Goal: Task Accomplishment & Management: Manage account settings

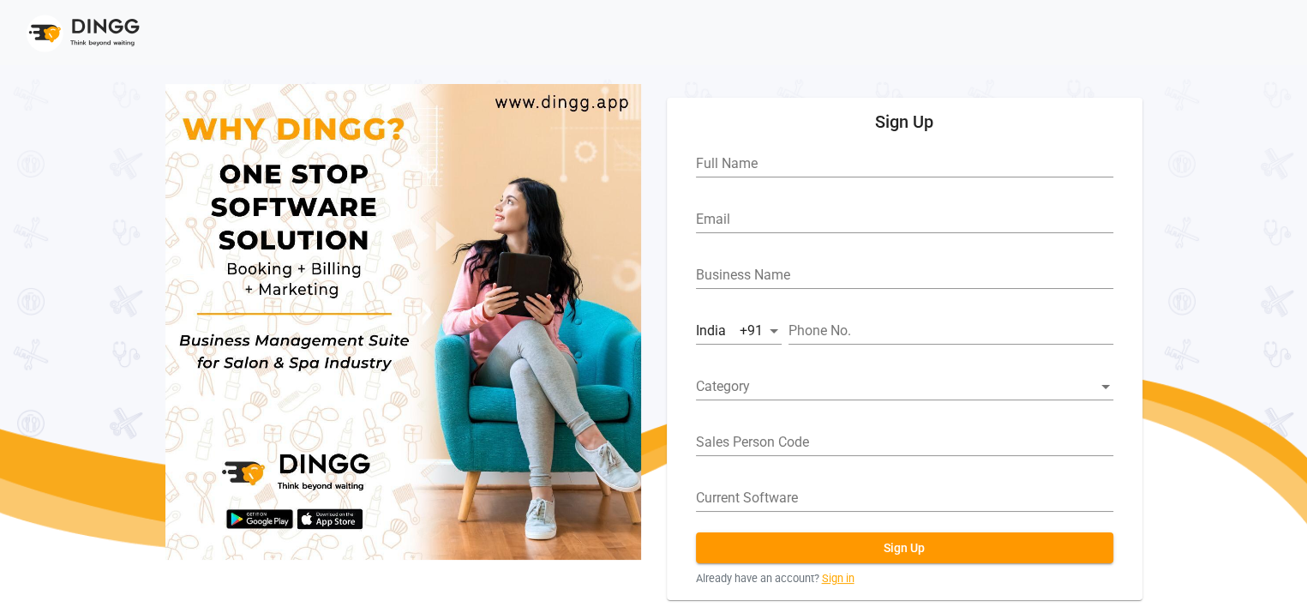
drag, startPoint x: 0, startPoint y: 0, endPoint x: 825, endPoint y: 575, distance: 1005.9
click at [825, 575] on link "Sign in" at bounding box center [838, 578] width 33 height 16
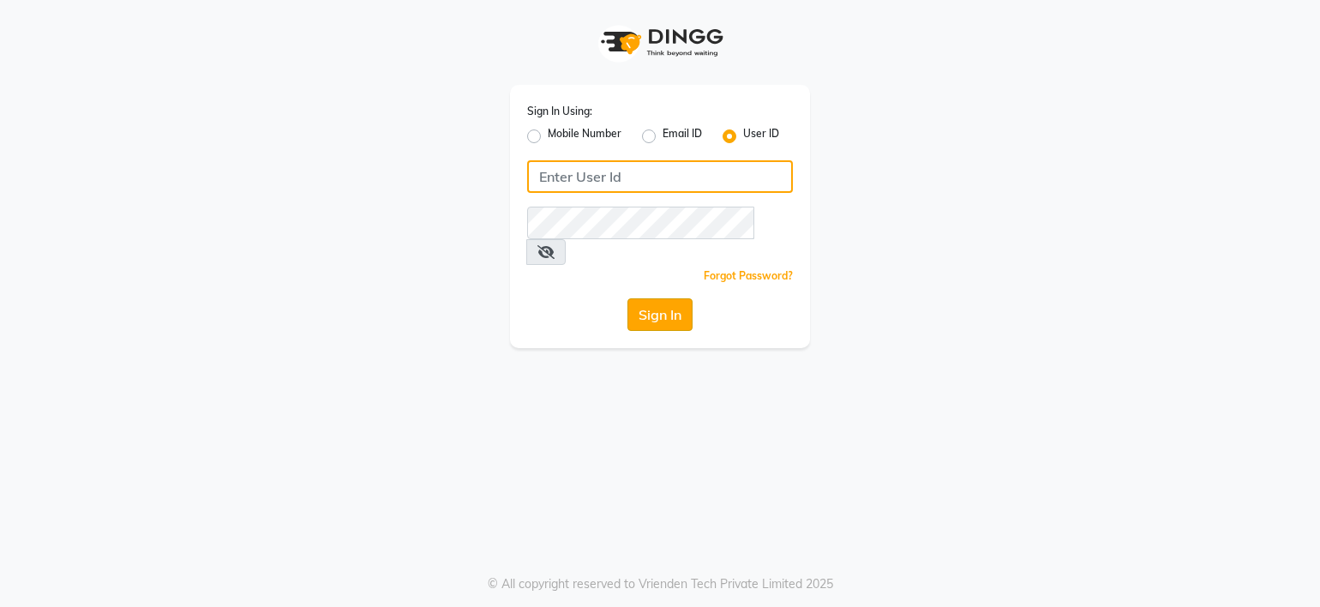
type input "[PERSON_NAME]@123"
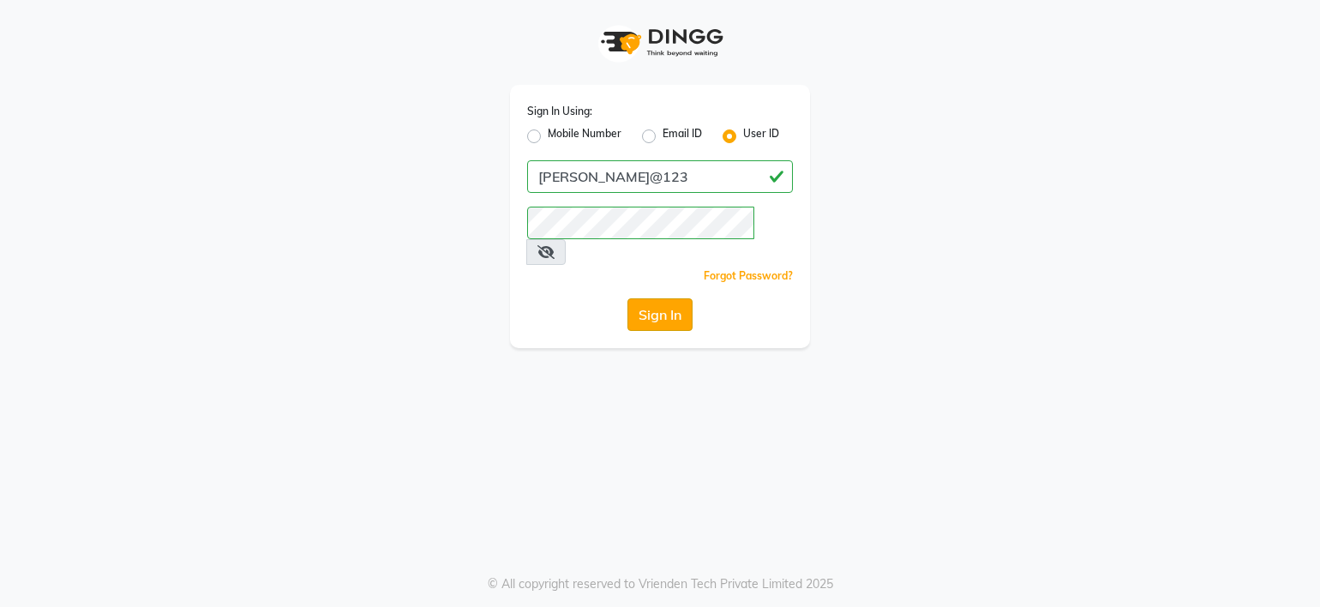
click at [670, 298] on button "Sign In" at bounding box center [659, 314] width 65 height 33
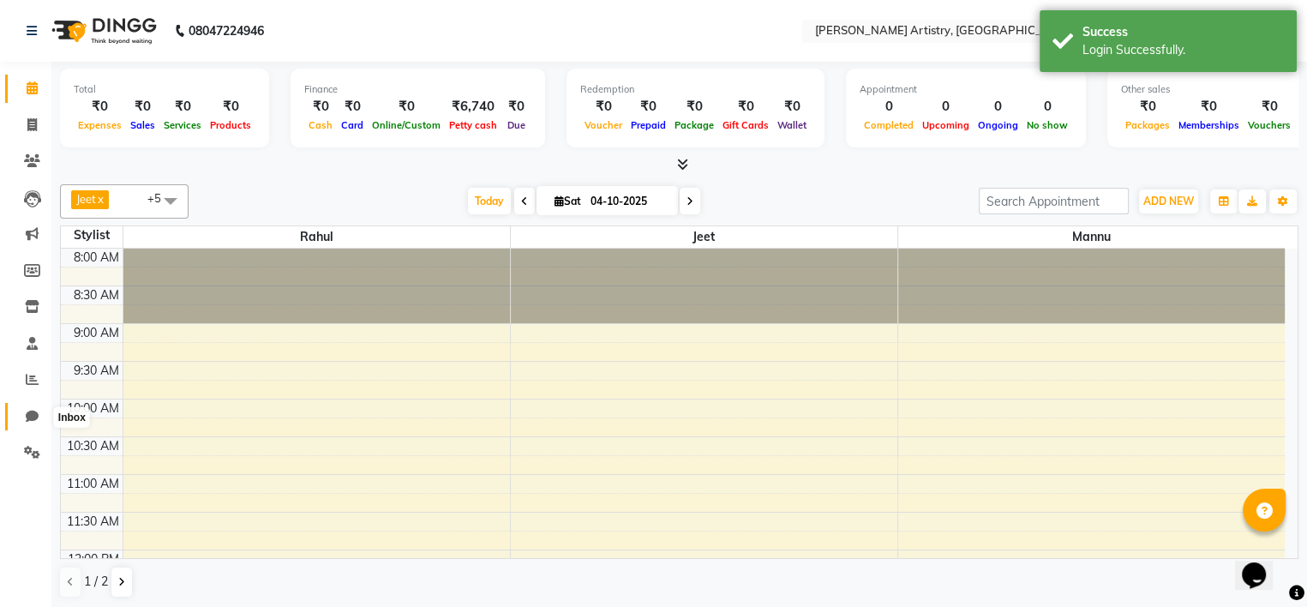
click at [33, 422] on icon at bounding box center [32, 416] width 13 height 13
select select "100"
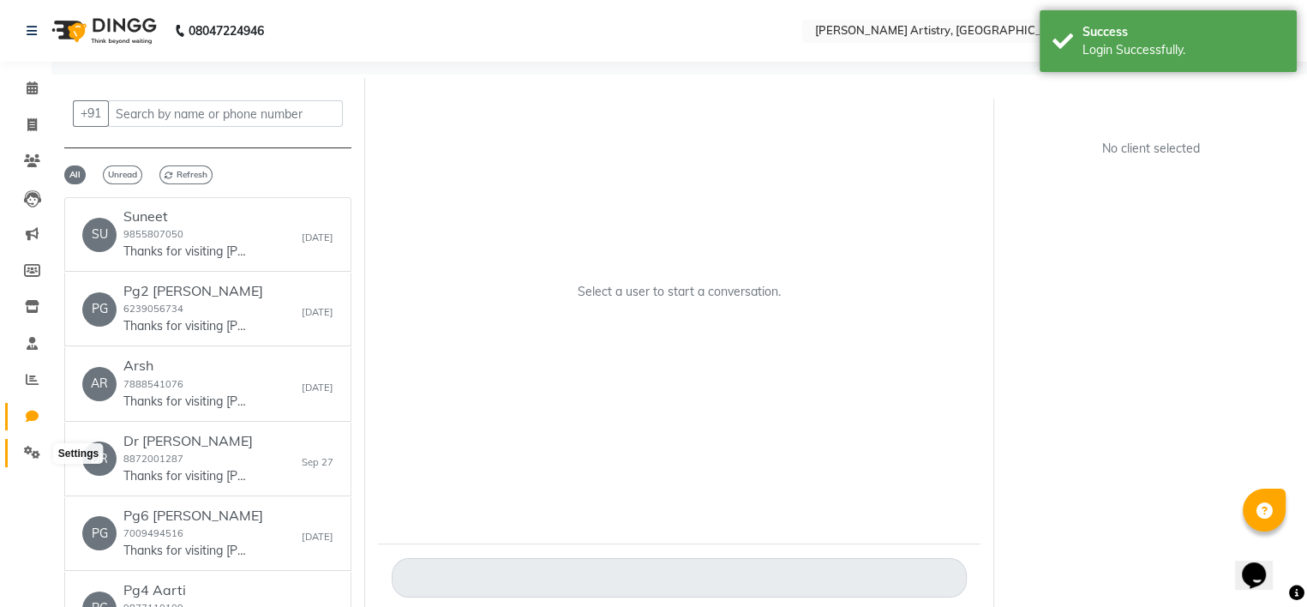
click at [25, 456] on icon at bounding box center [32, 452] width 16 height 13
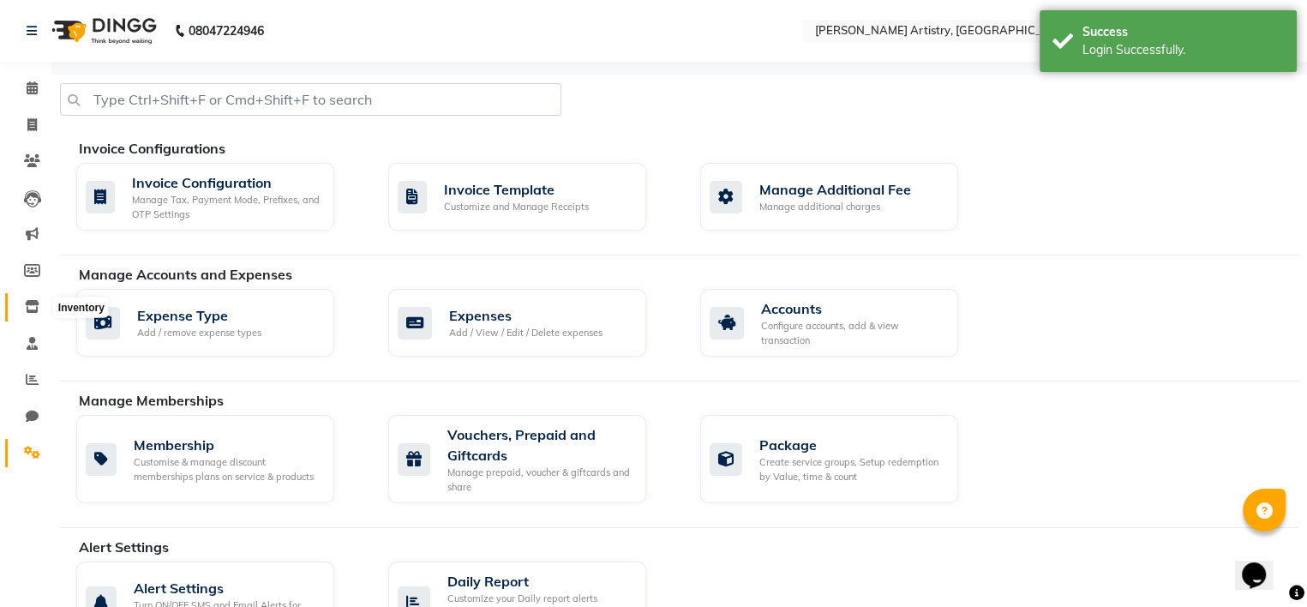
click at [28, 312] on icon at bounding box center [32, 306] width 15 height 13
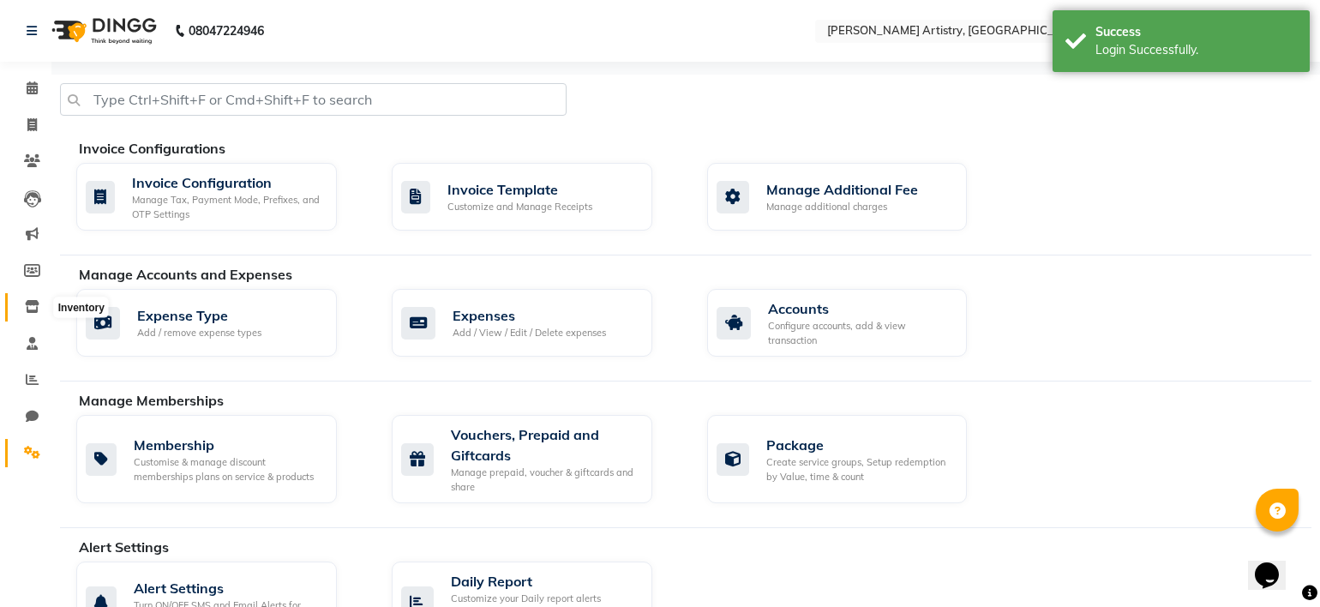
select select
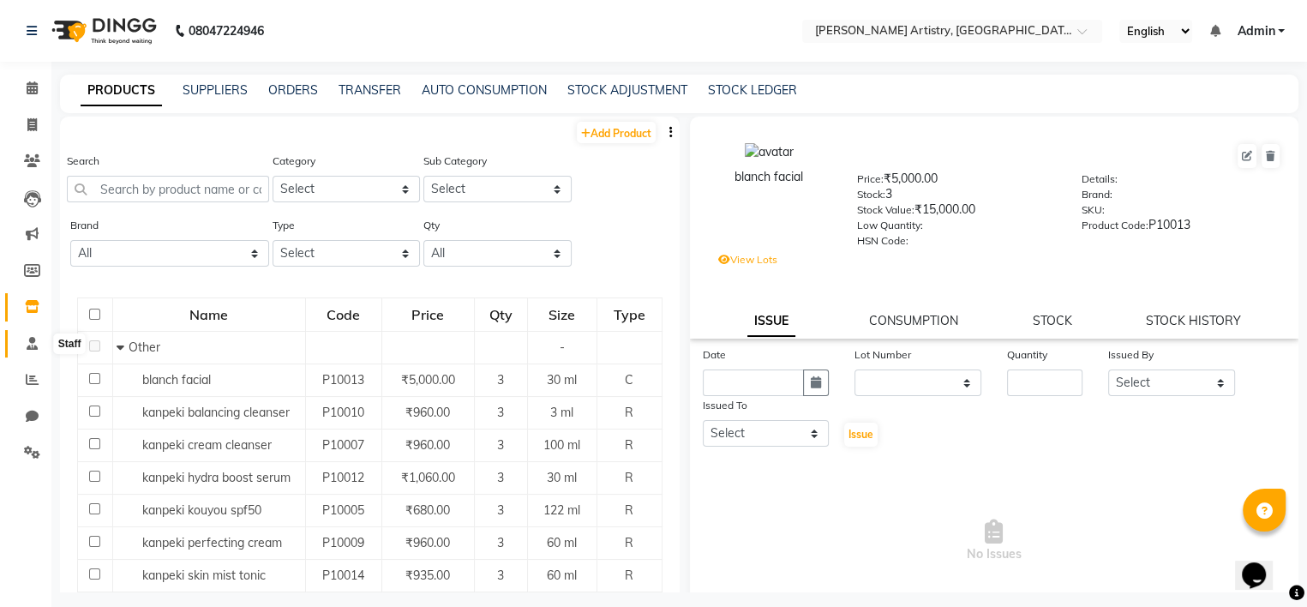
click at [29, 341] on icon at bounding box center [32, 343] width 11 height 13
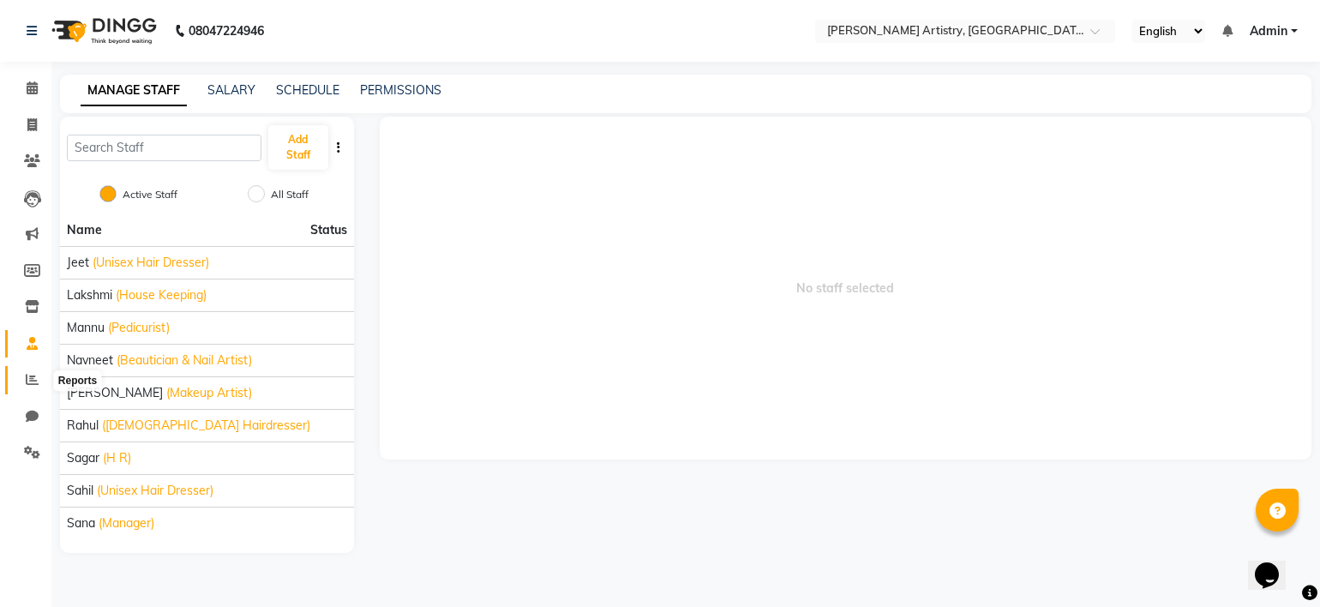
click at [28, 375] on icon at bounding box center [32, 379] width 13 height 13
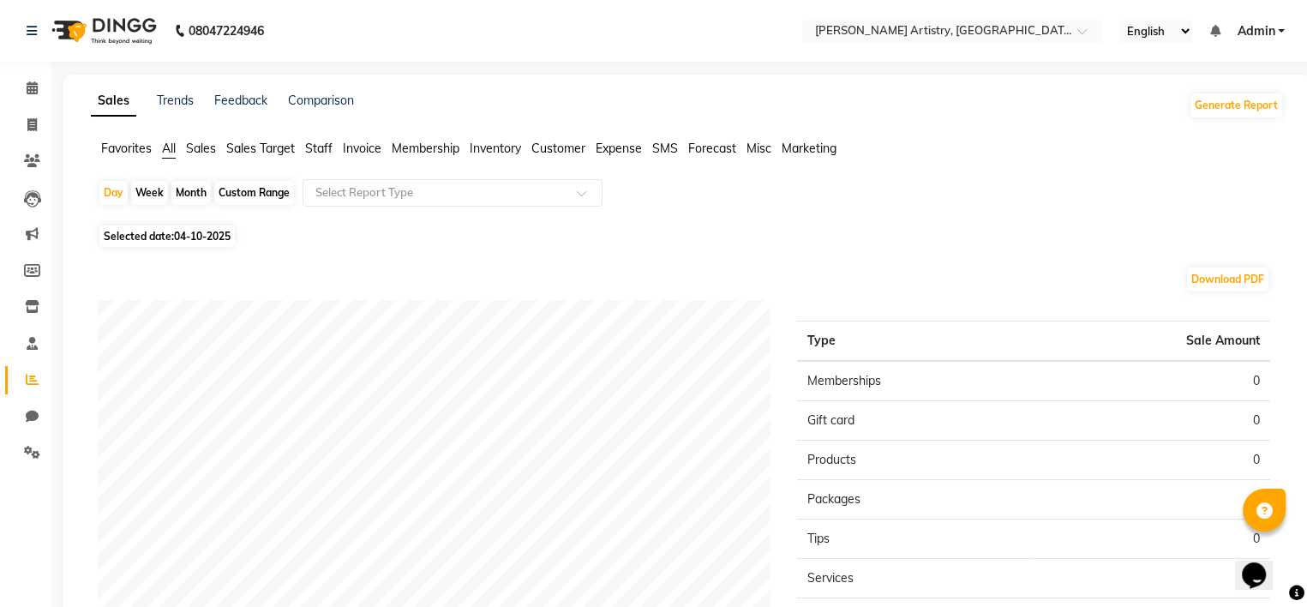
click at [178, 193] on div "Month" at bounding box center [190, 193] width 39 height 24
select select "10"
select select "2025"
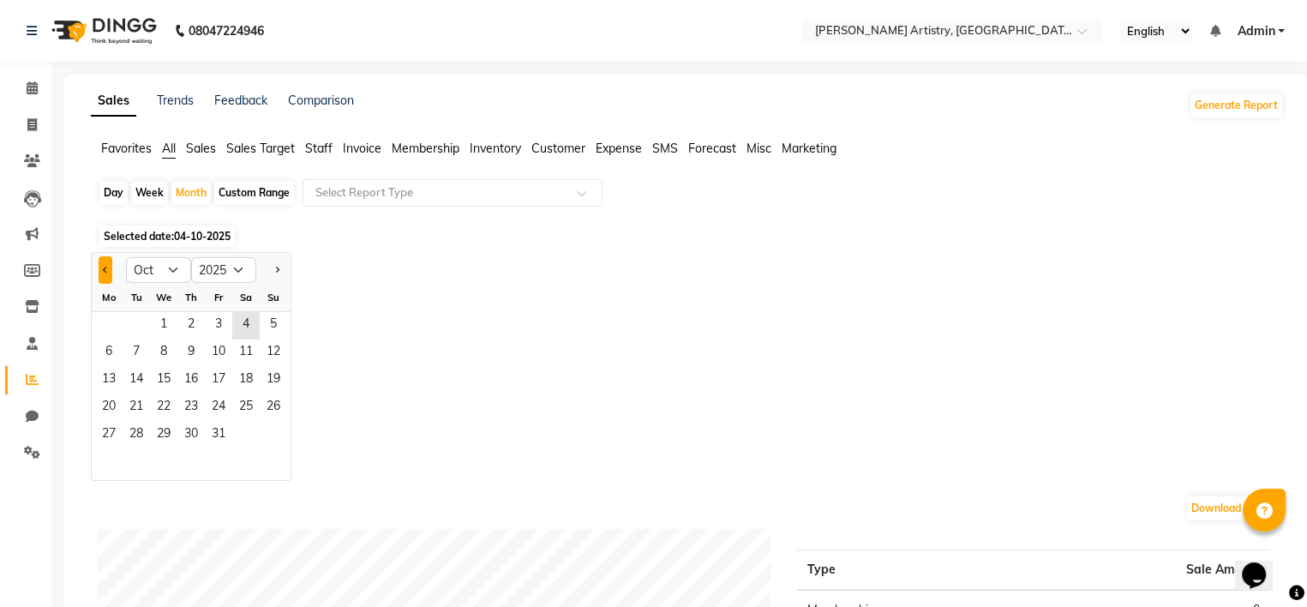
click at [103, 271] on button "Previous month" at bounding box center [106, 269] width 14 height 27
select select "9"
click at [118, 318] on span "1" at bounding box center [108, 325] width 27 height 27
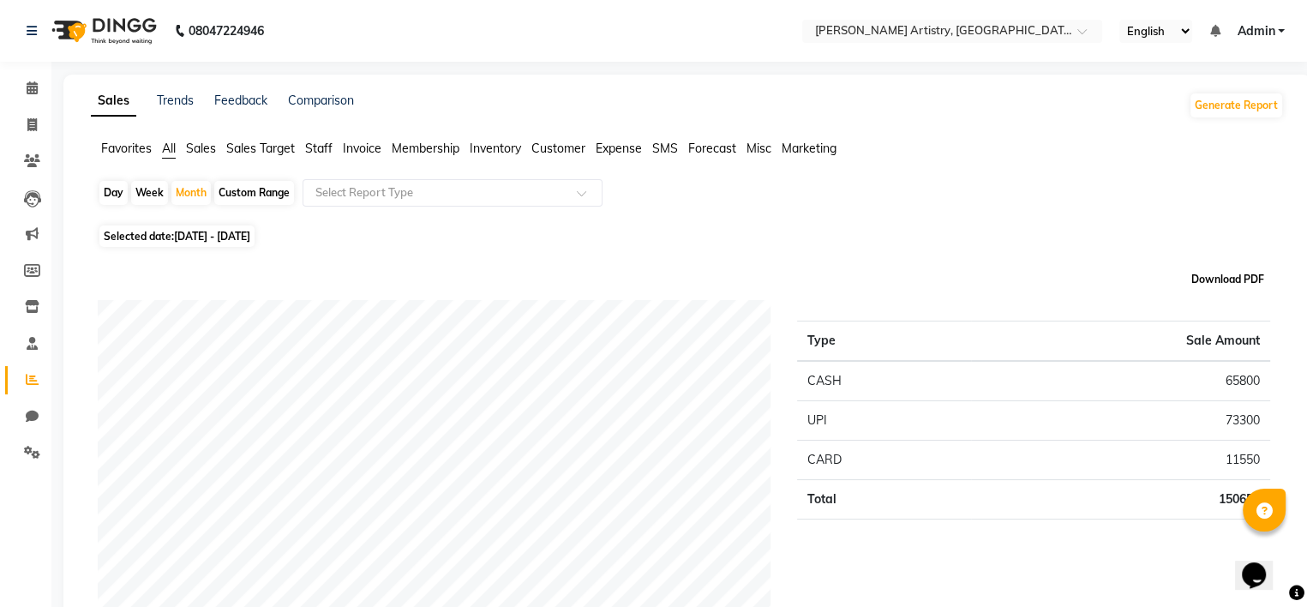
click at [1218, 279] on button "Download PDF" at bounding box center [1227, 279] width 81 height 24
click at [620, 146] on span "Expense" at bounding box center [619, 148] width 46 height 15
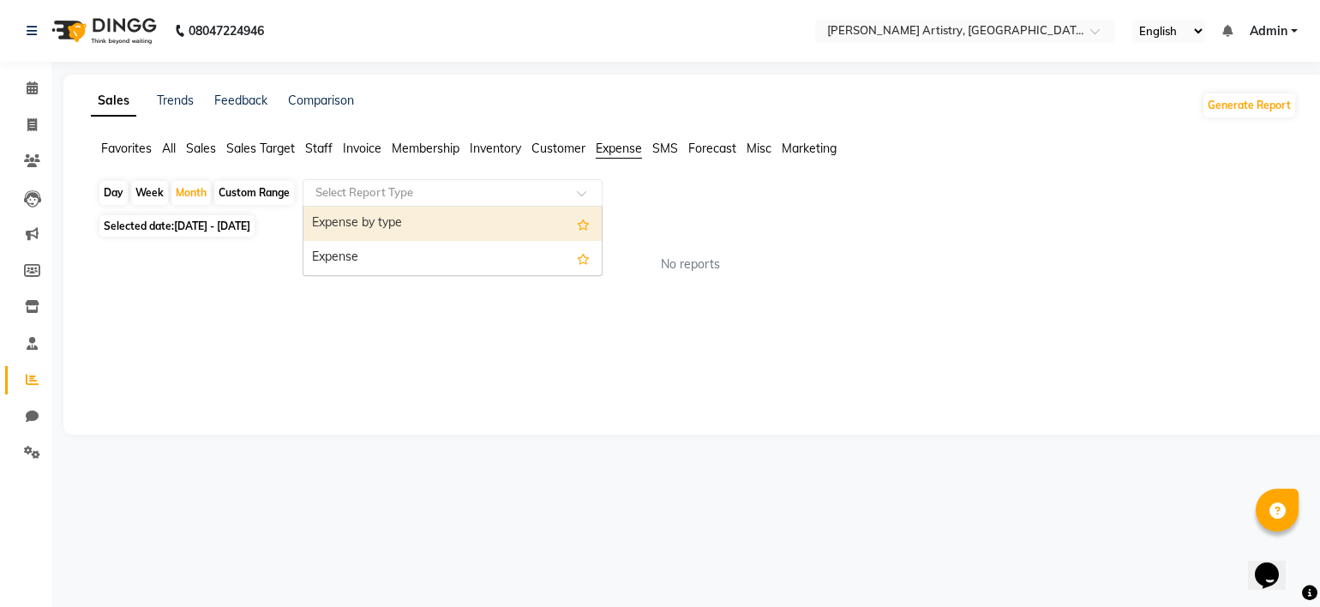
click at [535, 182] on div "Select Report Type" at bounding box center [453, 192] width 300 height 27
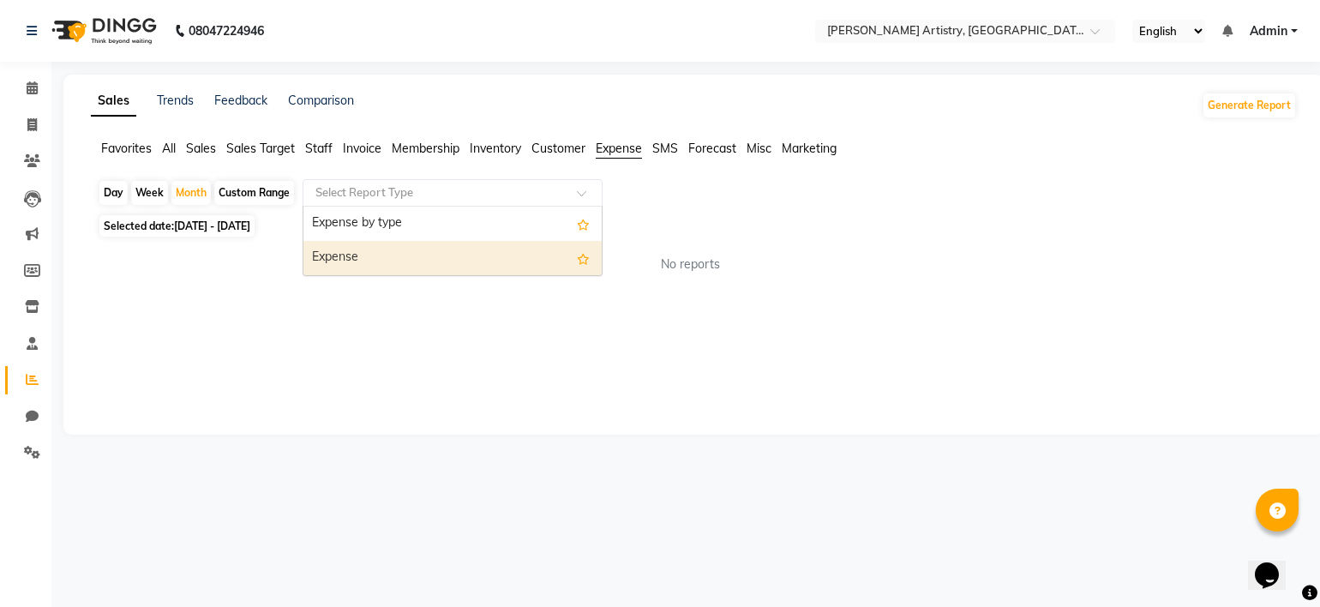
click at [428, 245] on div "Expense" at bounding box center [452, 258] width 298 height 34
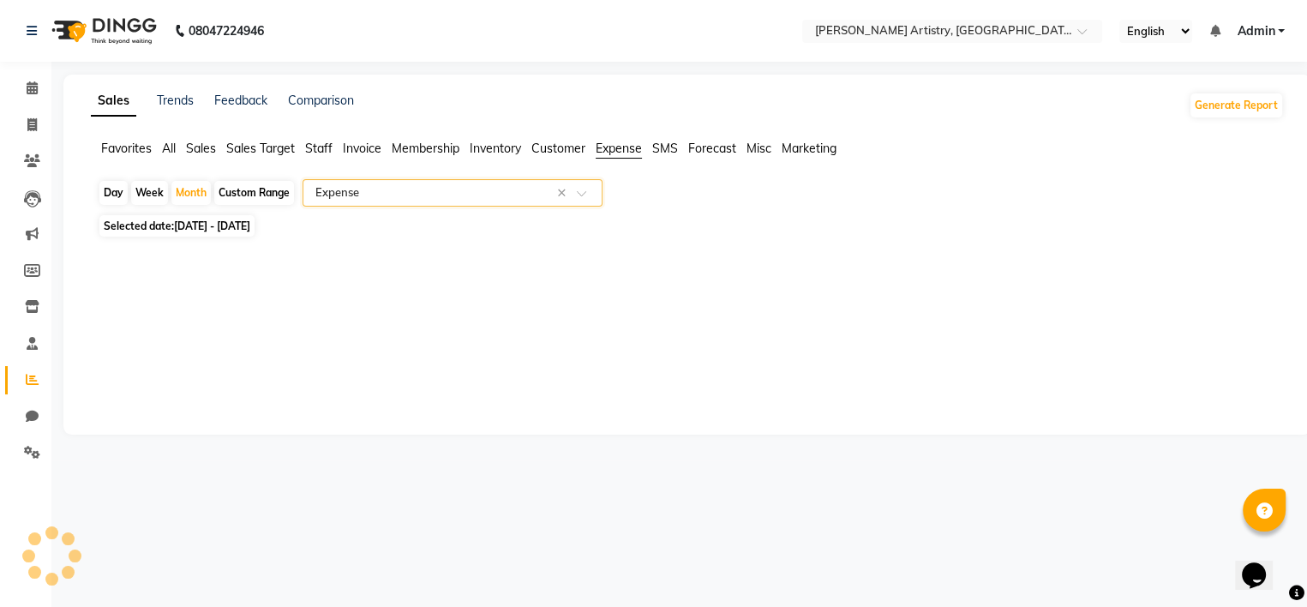
select select "full_report"
select select "pdf"
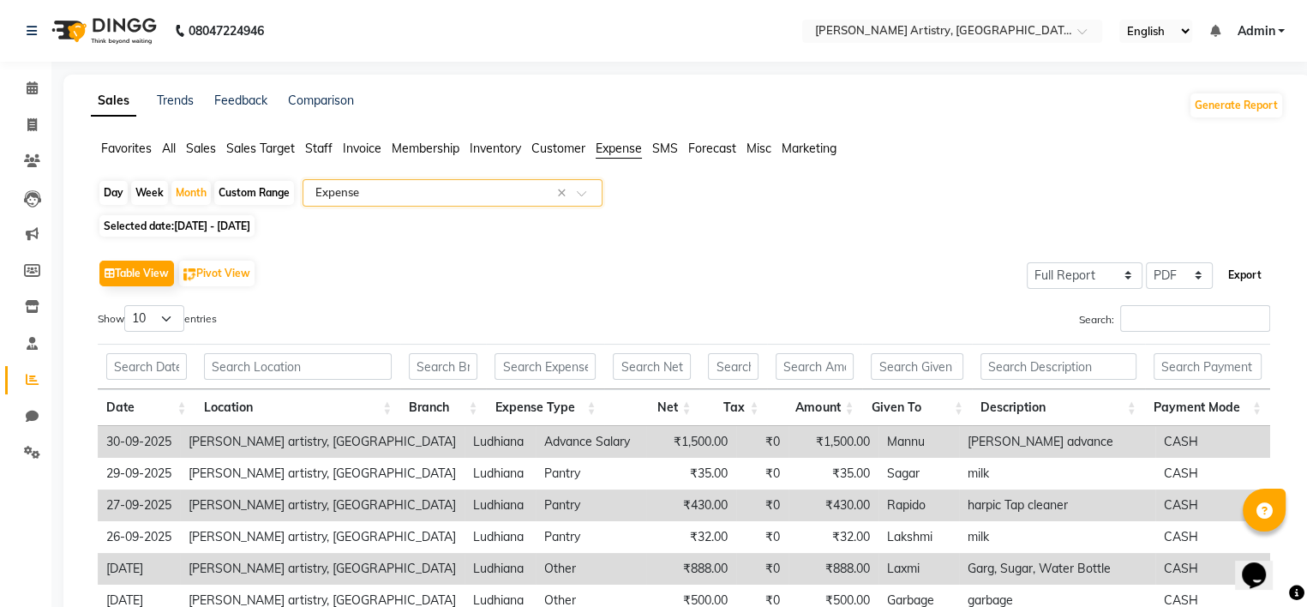
click at [1245, 277] on button "Export" at bounding box center [1244, 275] width 47 height 29
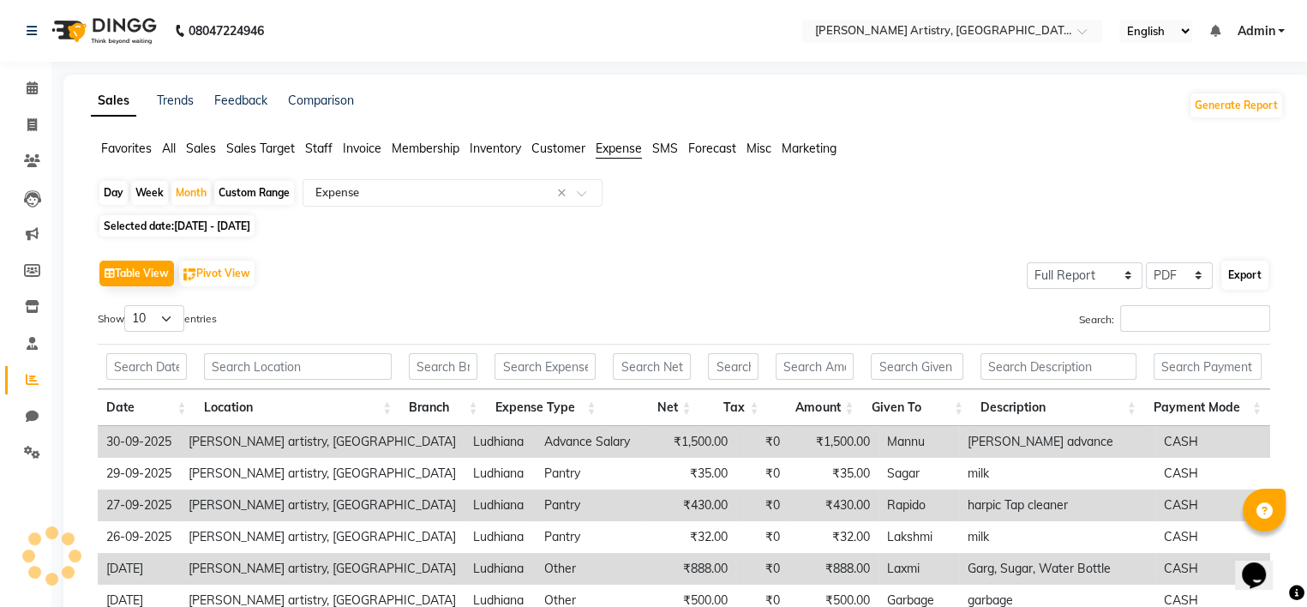
select select "monospace"
select select "10px"
select select "template_1"
select select "A4"
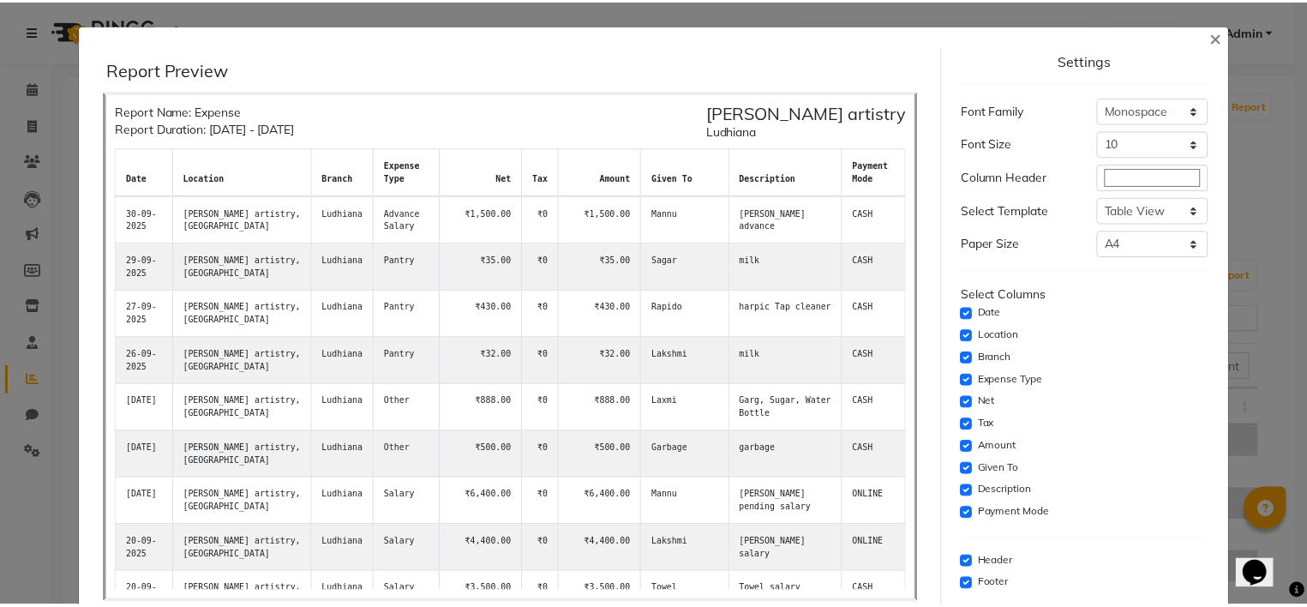
scroll to position [81, 0]
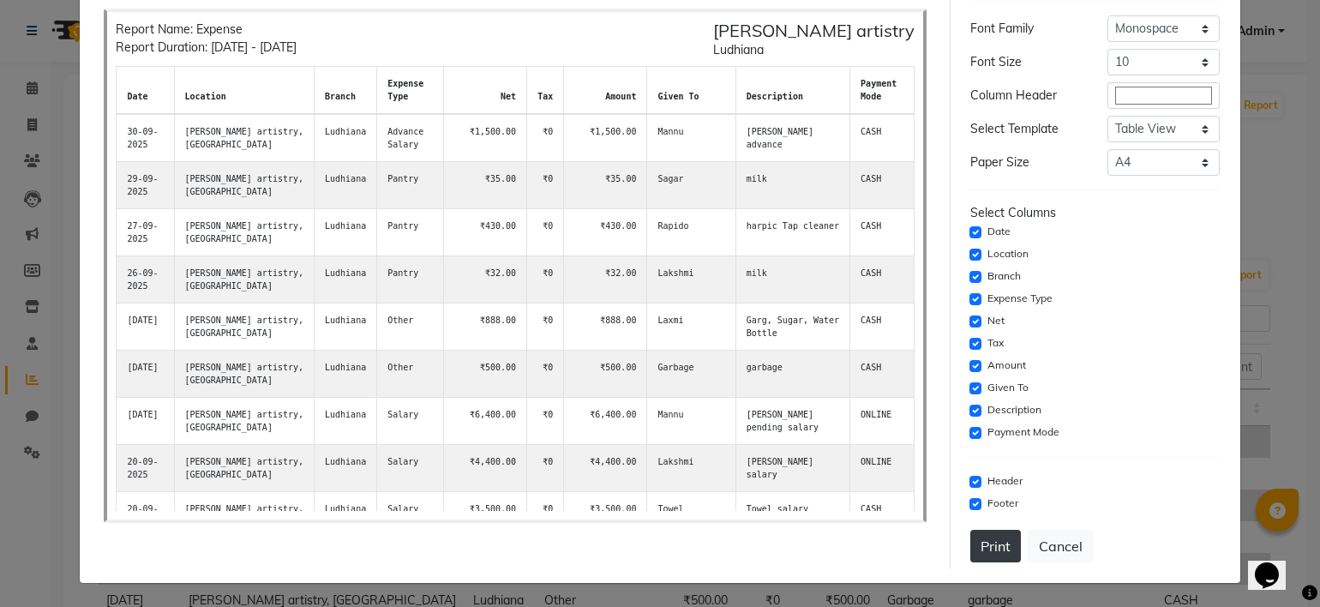
click at [980, 539] on button "Print" at bounding box center [995, 546] width 51 height 33
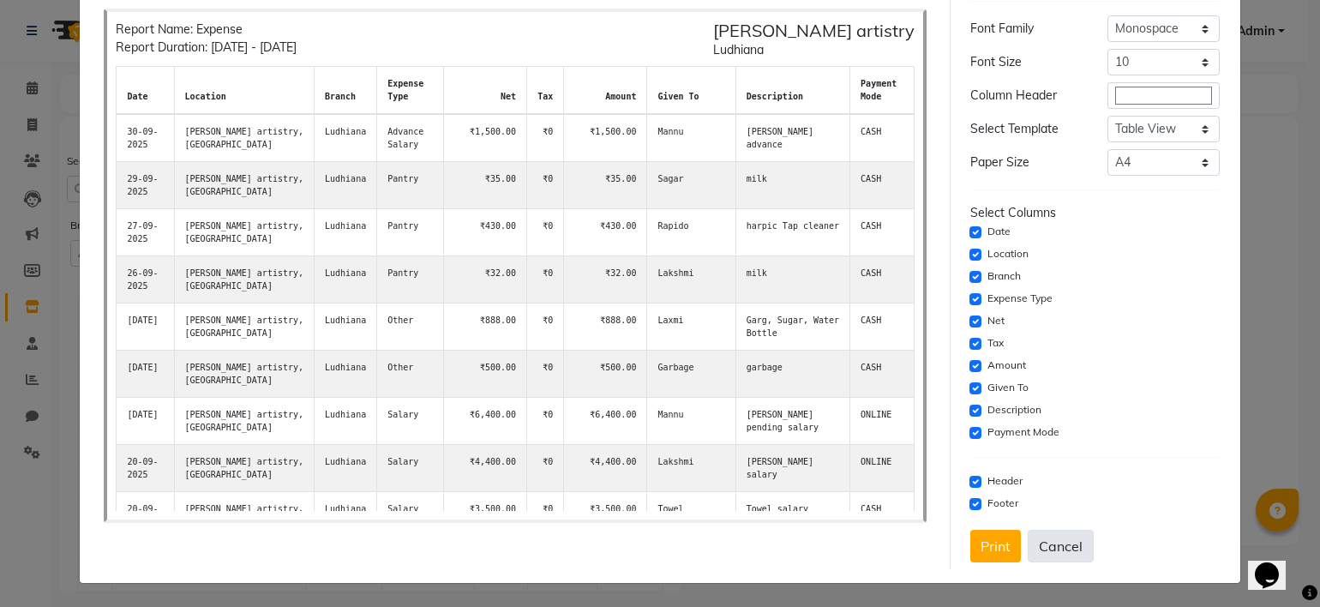
click at [1040, 548] on button "Cancel" at bounding box center [1061, 546] width 66 height 33
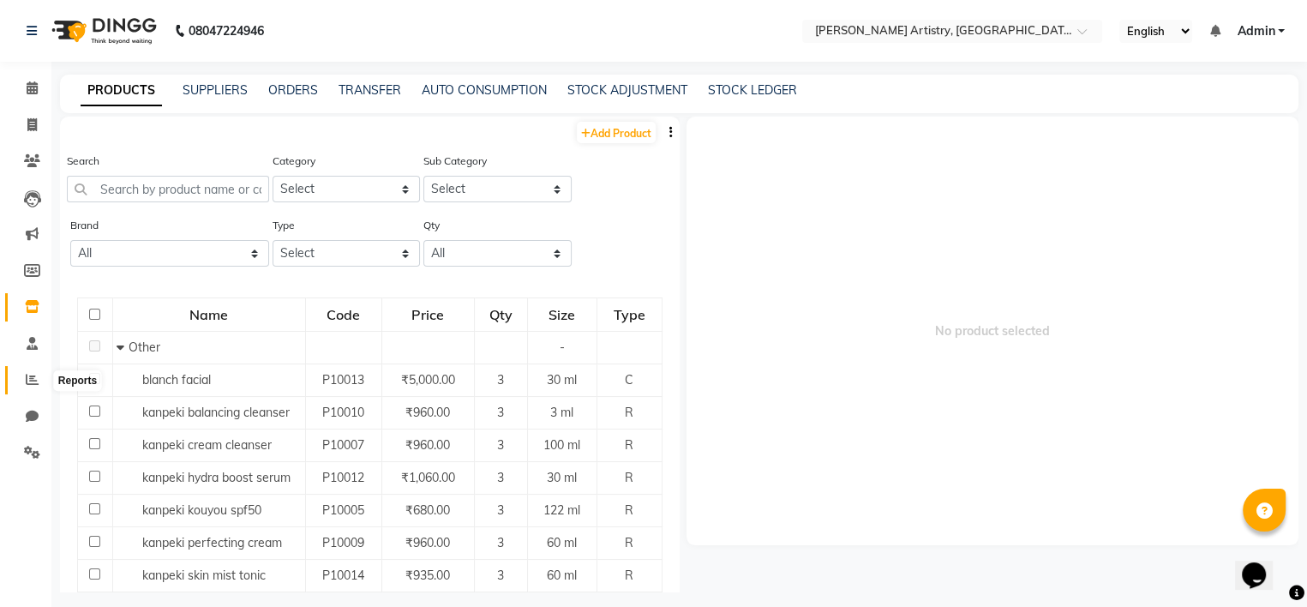
click at [32, 374] on icon at bounding box center [32, 379] width 13 height 13
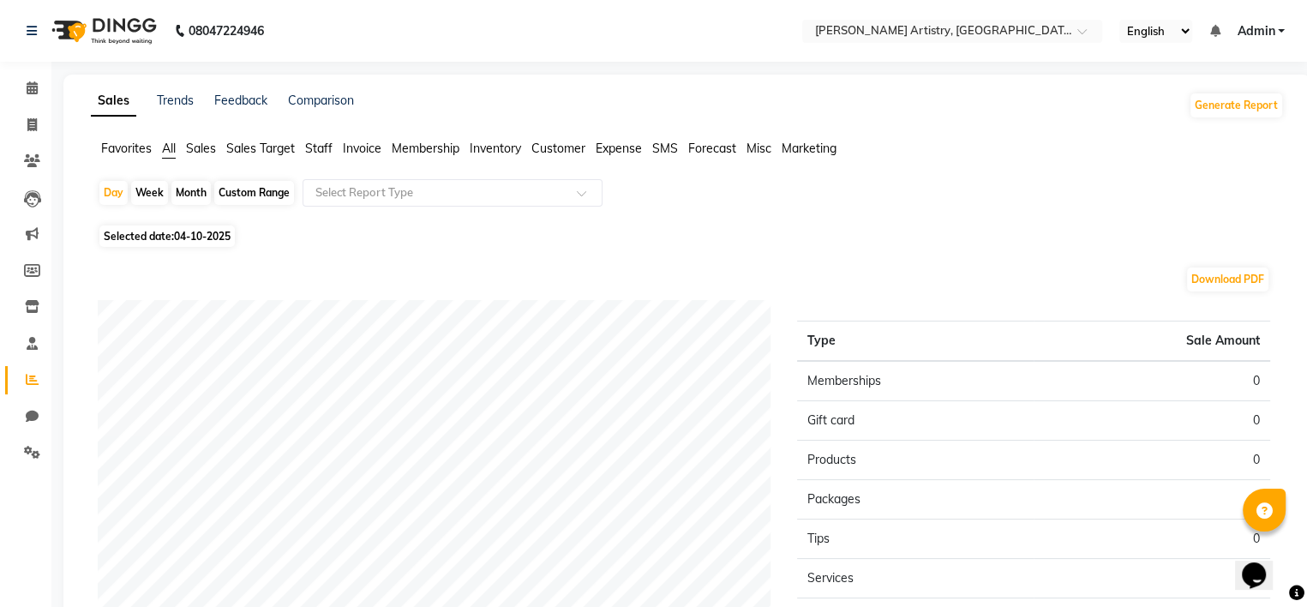
click at [608, 153] on span "Expense" at bounding box center [619, 148] width 46 height 15
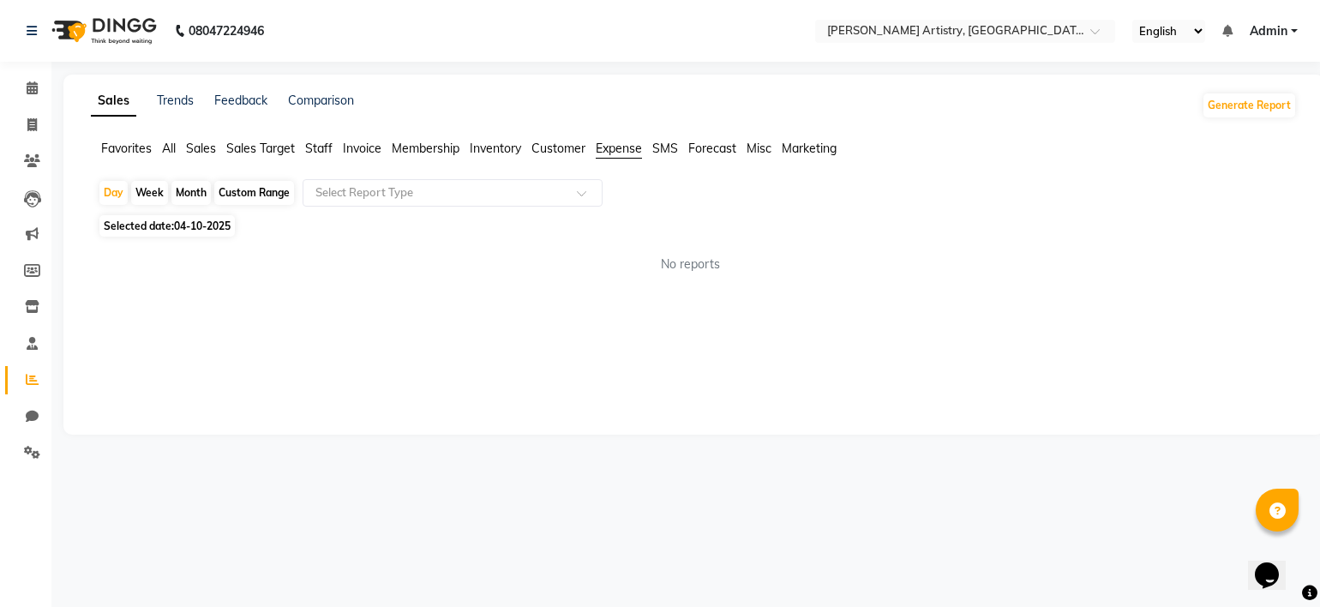
click at [165, 231] on span "Selected date: 04-10-2025" at bounding box center [166, 225] width 135 height 21
select select "10"
select select "2025"
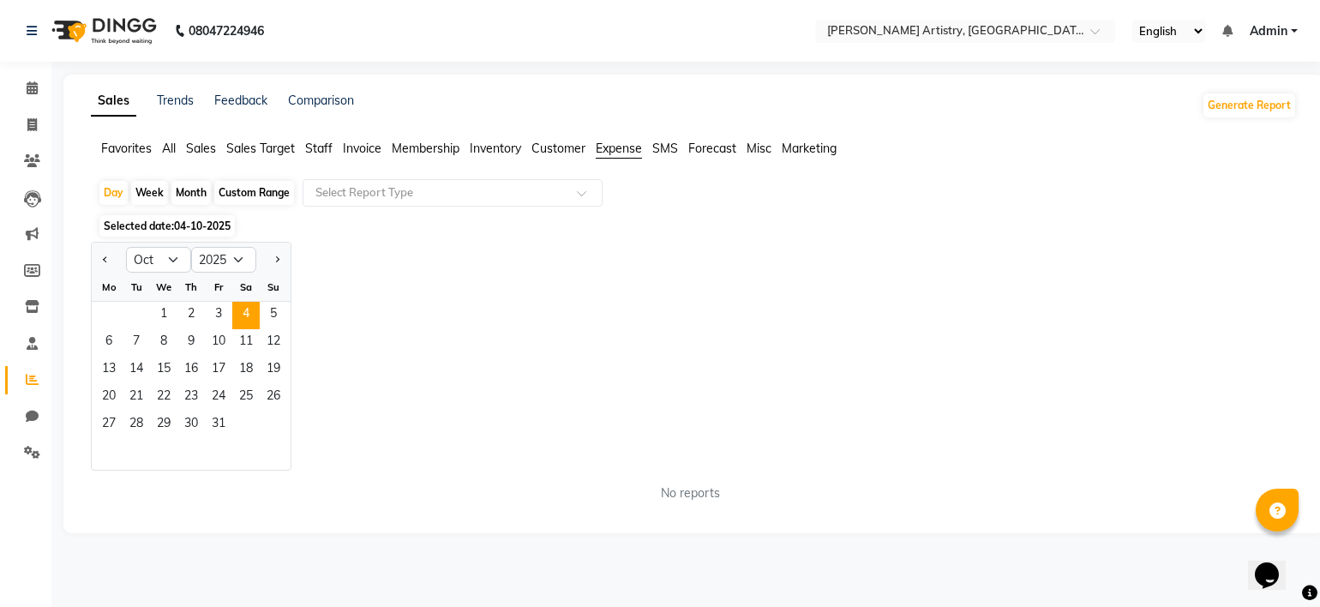
click at [185, 193] on div "Month" at bounding box center [190, 193] width 39 height 24
select select "10"
select select "2025"
click at [111, 263] on button "Previous month" at bounding box center [106, 259] width 14 height 27
select select "9"
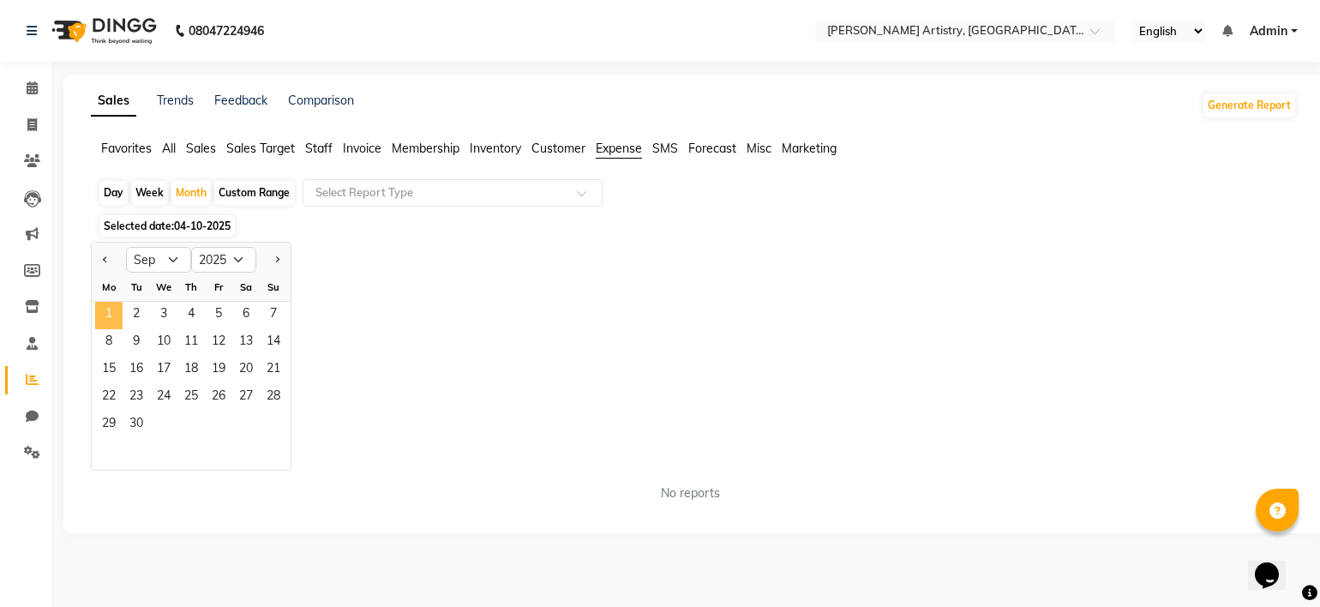
click at [110, 308] on span "1" at bounding box center [108, 315] width 27 height 27
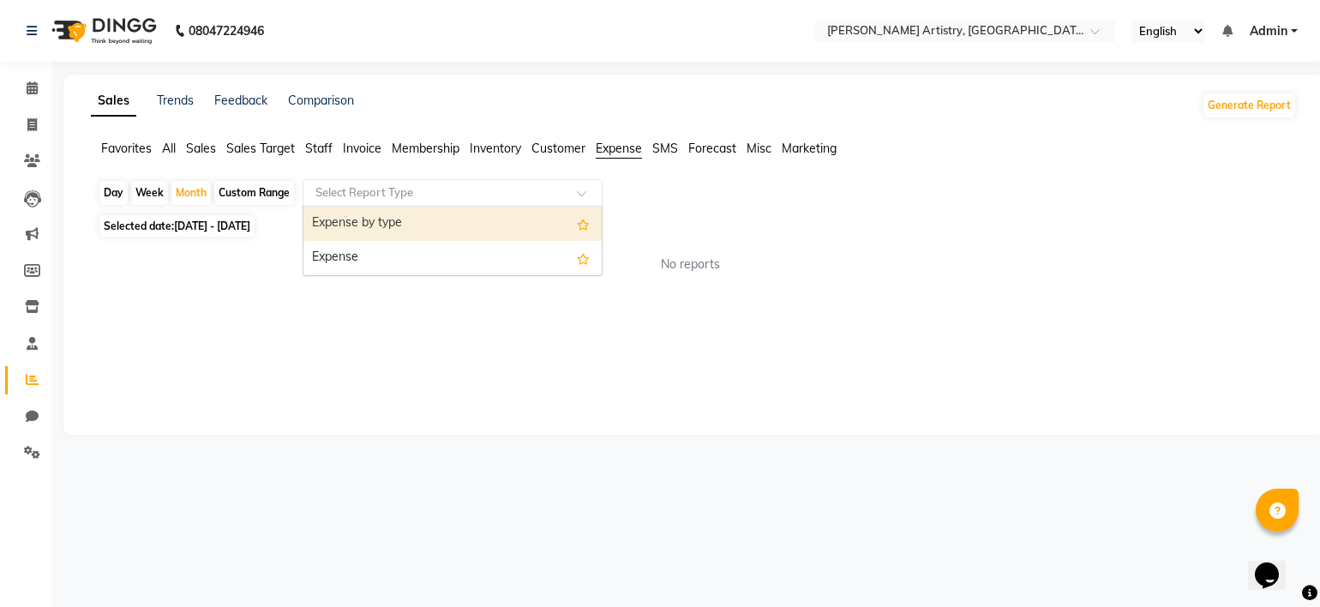
click at [372, 191] on input "text" at bounding box center [435, 192] width 247 height 17
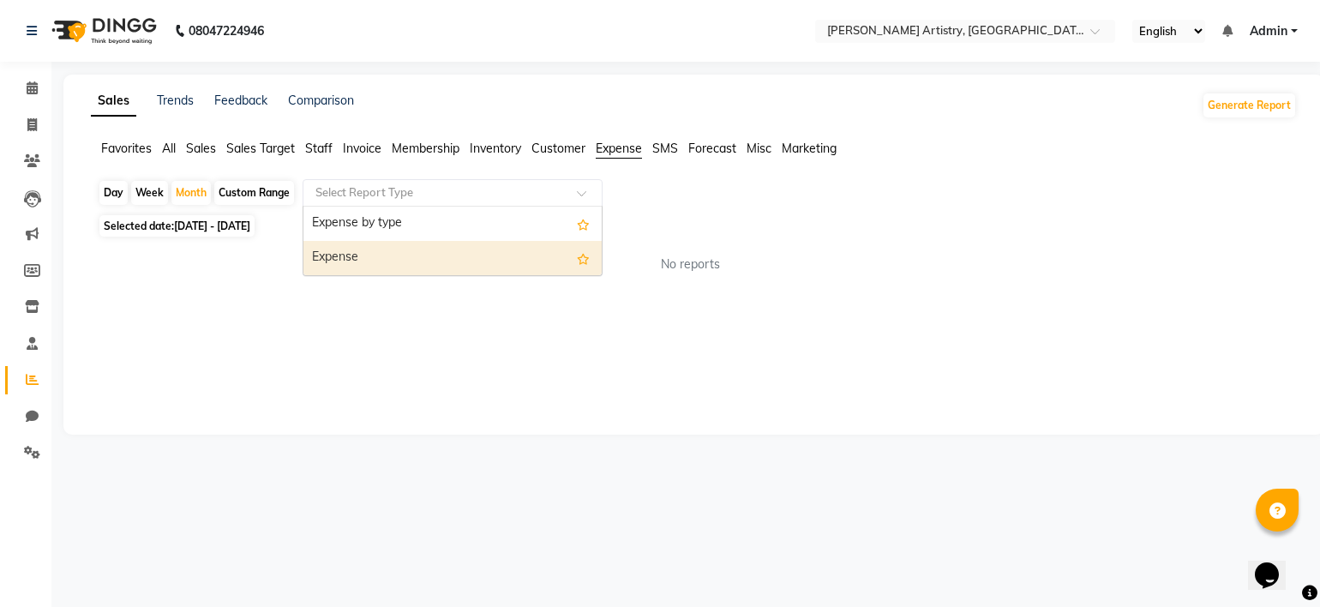
click at [357, 253] on div "Expense" at bounding box center [452, 258] width 298 height 34
select select "full_report"
select select "pdf"
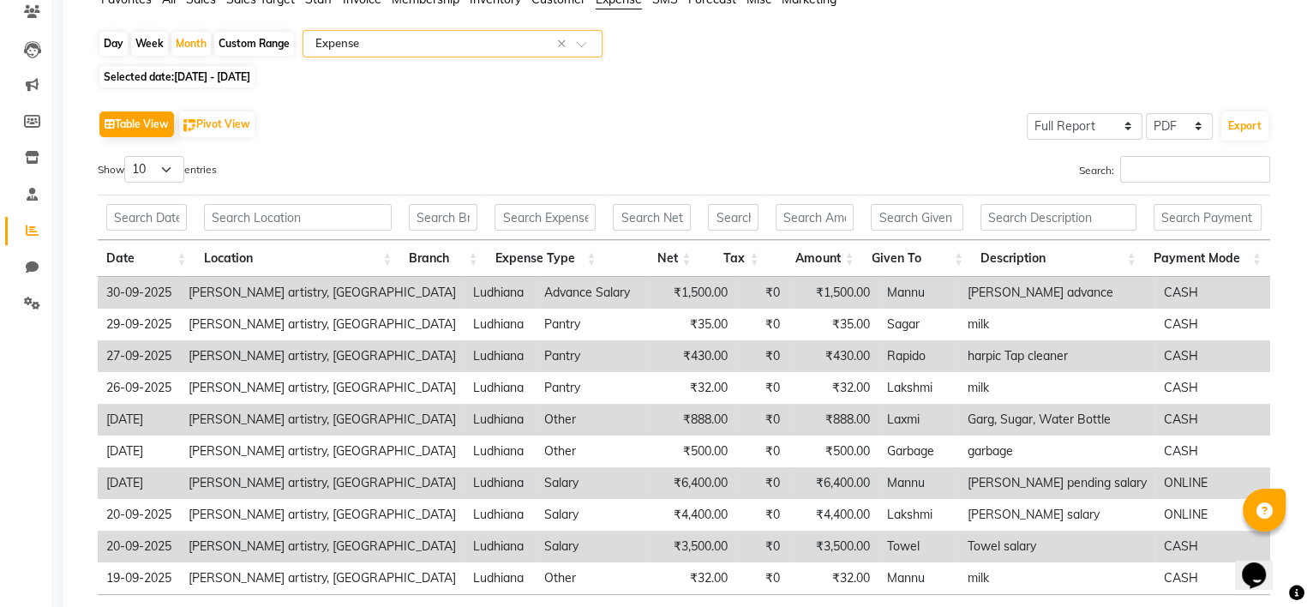
scroll to position [278, 0]
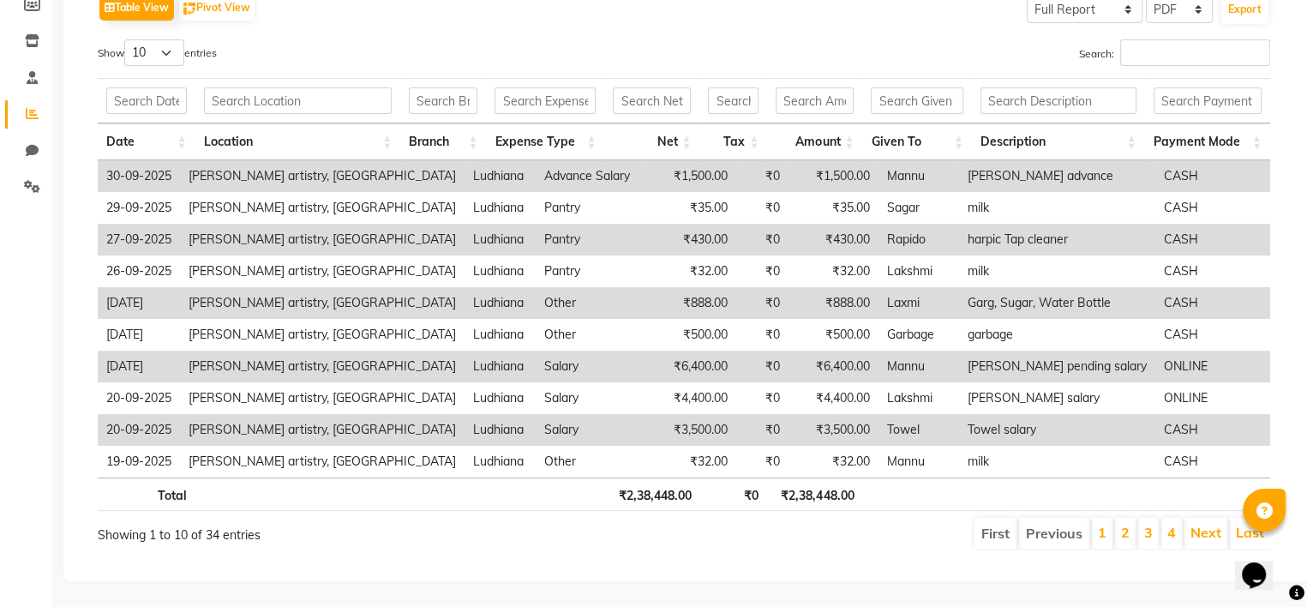
click at [641, 516] on div "First Previous 1 2 3 4 Next Last" at bounding box center [933, 533] width 699 height 34
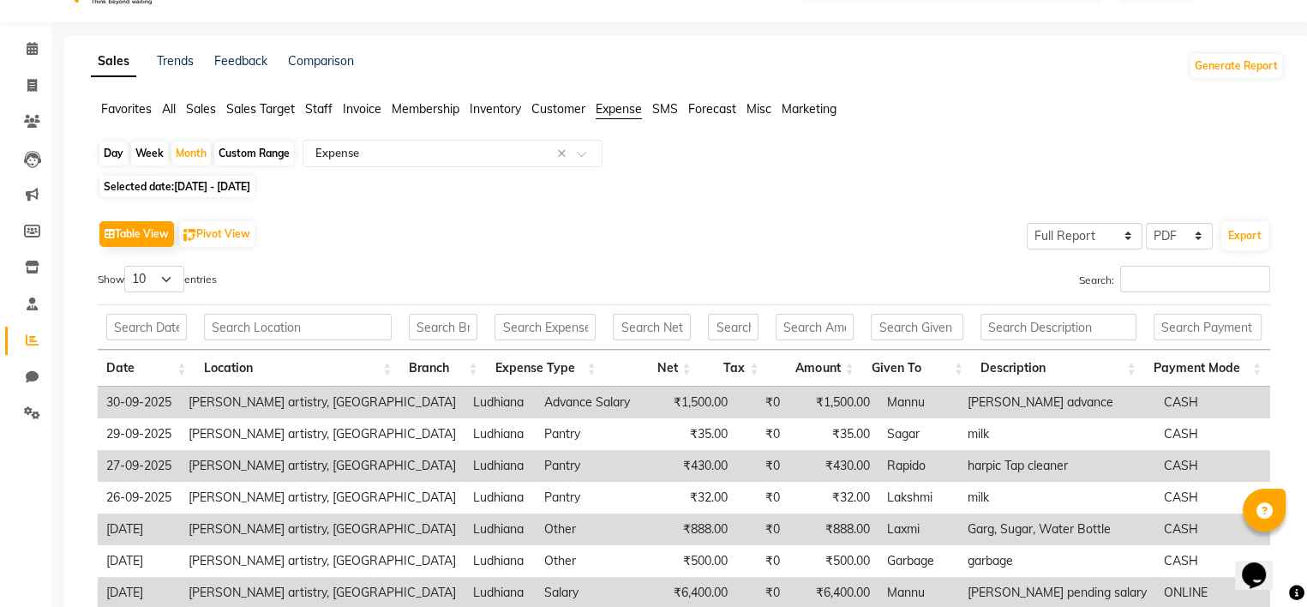
scroll to position [31, 0]
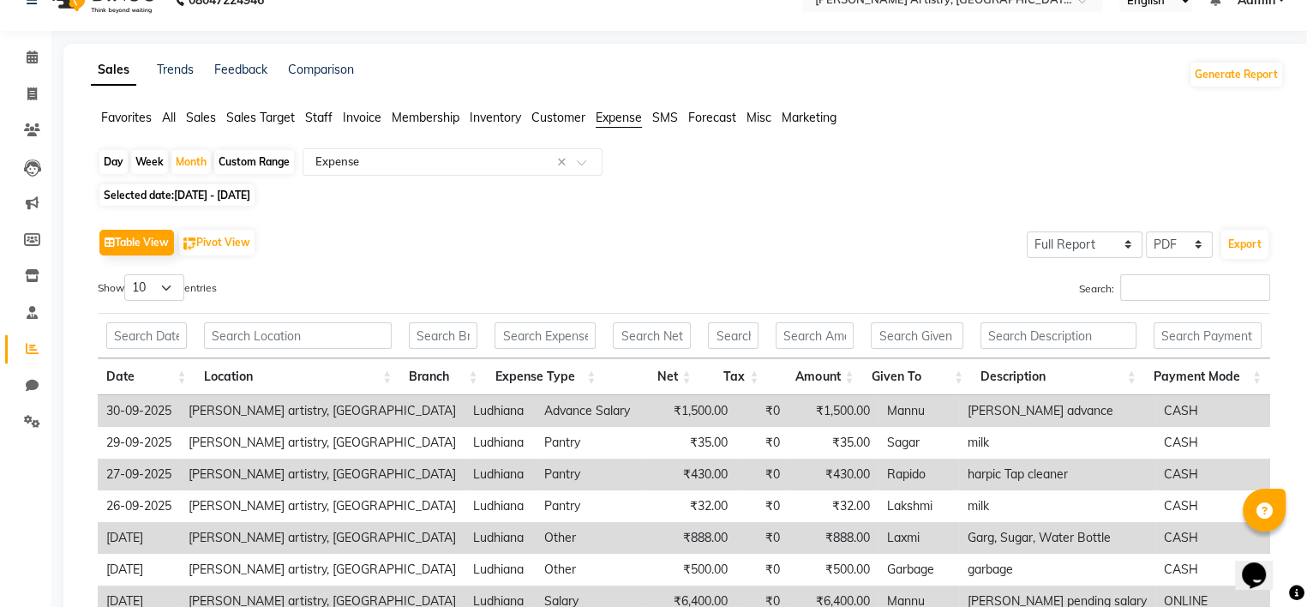
click at [322, 117] on span "Staff" at bounding box center [318, 117] width 27 height 15
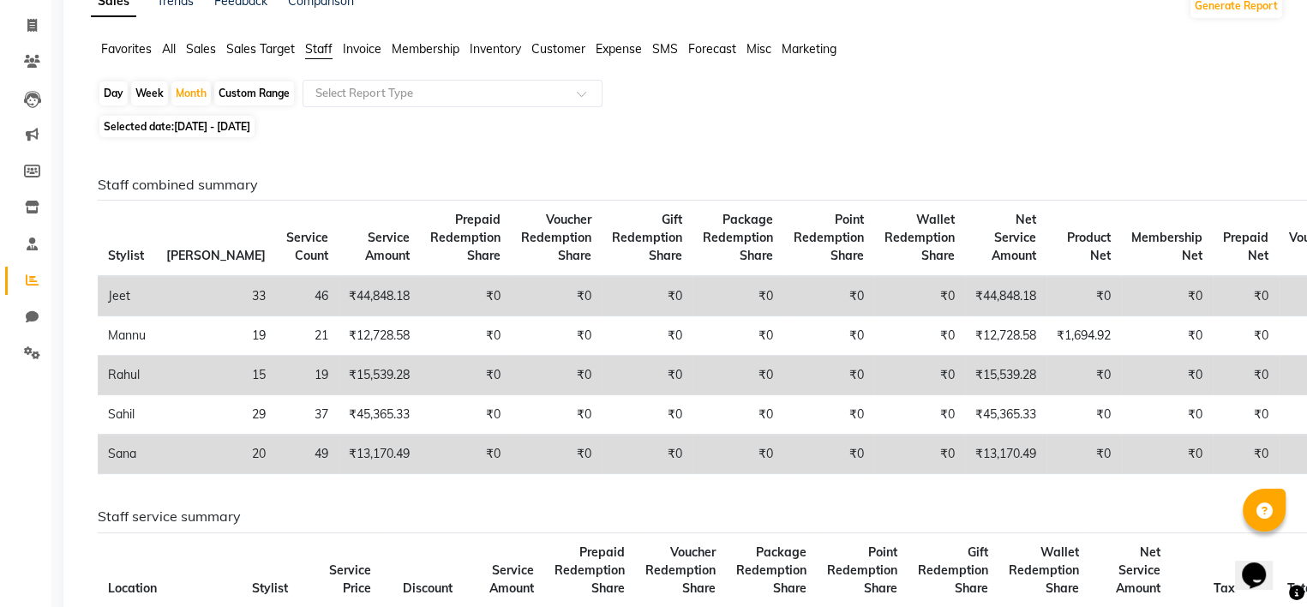
scroll to position [96, 0]
